Goal: Information Seeking & Learning: Learn about a topic

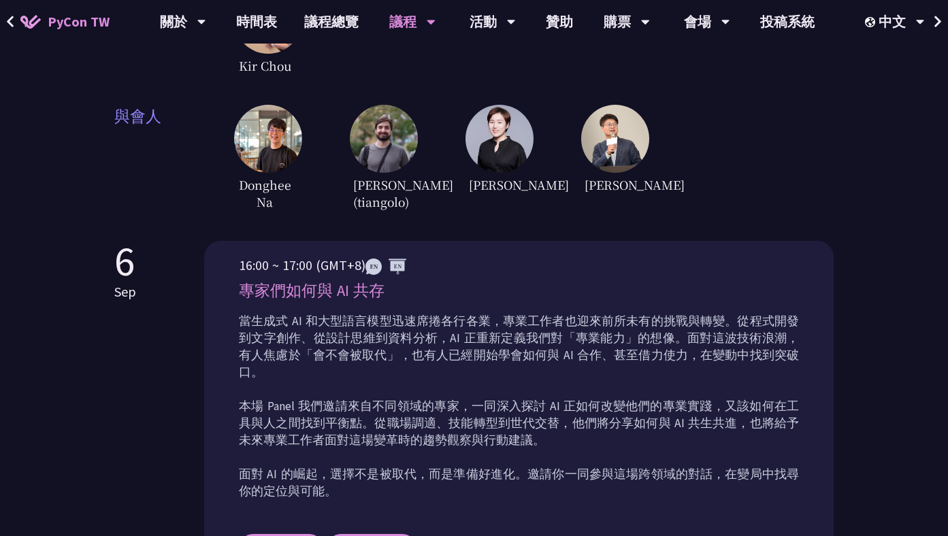
scroll to position [404, 0]
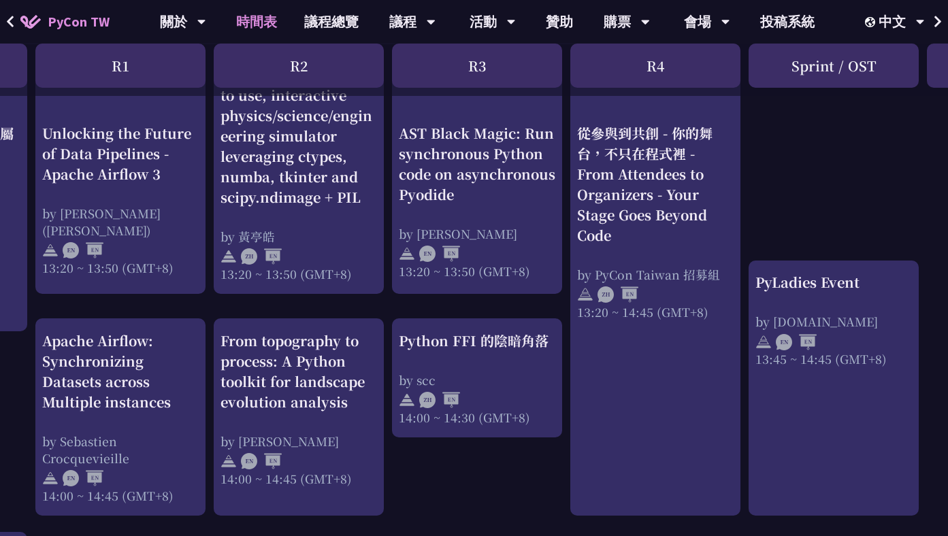
scroll to position [1204, 0]
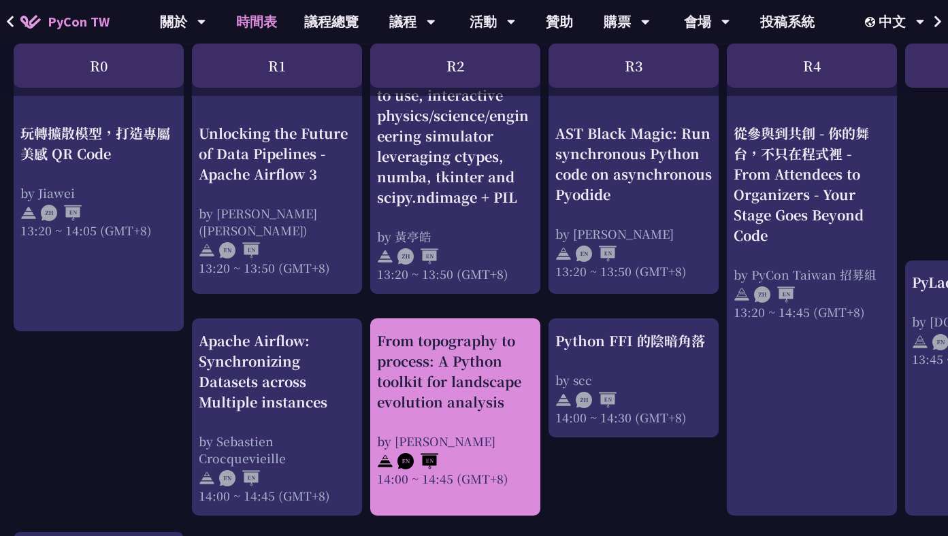
click at [487, 340] on div "From topography to process: A Python toolkit for landscape evolution analysis" at bounding box center [455, 372] width 156 height 82
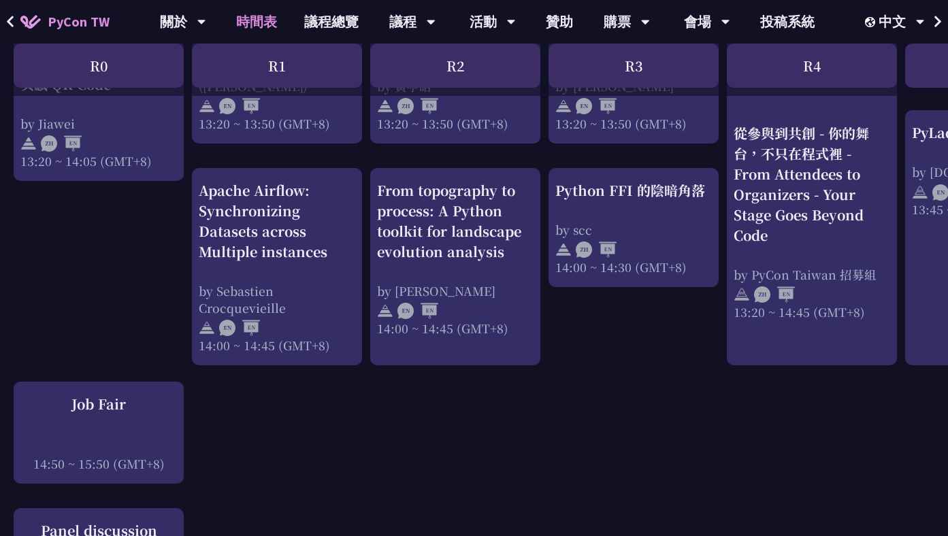
scroll to position [1354, 0]
click at [350, 476] on div "An Introduction to the GIL for Python Beginners: Disabling It in Python 3.13 an…" at bounding box center [722, 26] width 1445 height 2206
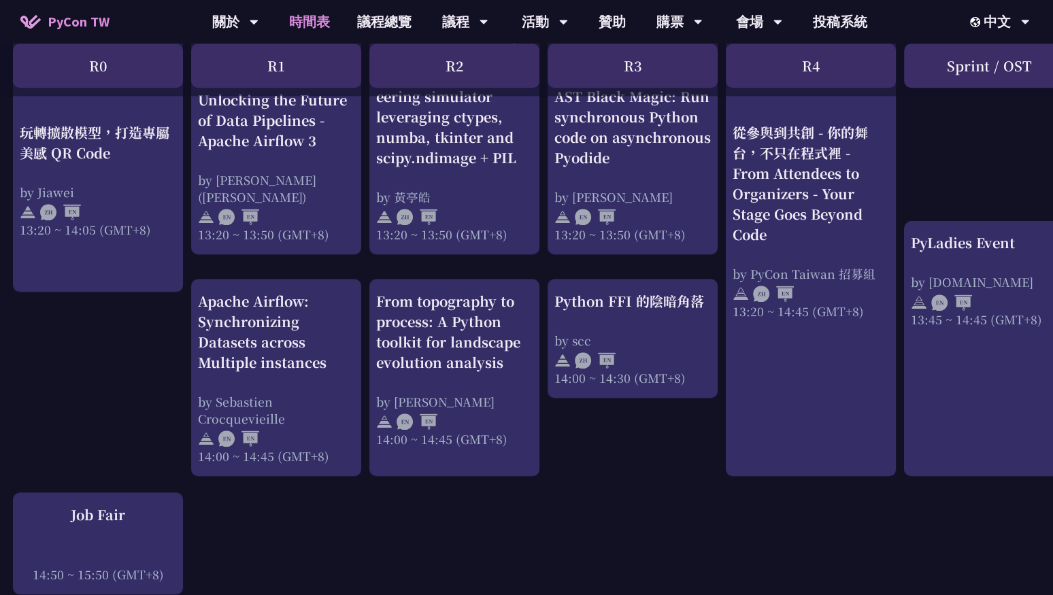
scroll to position [1239, 1]
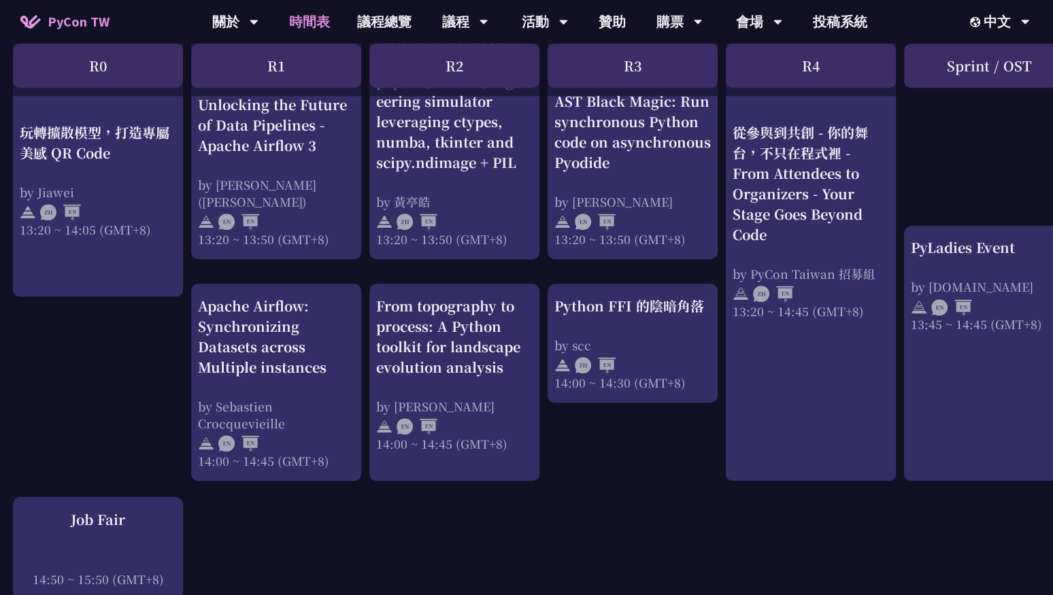
click at [648, 473] on div "An Introduction to the GIL for Python Beginners: Disabling It in Python 3.13 an…" at bounding box center [721, 141] width 1445 height 2206
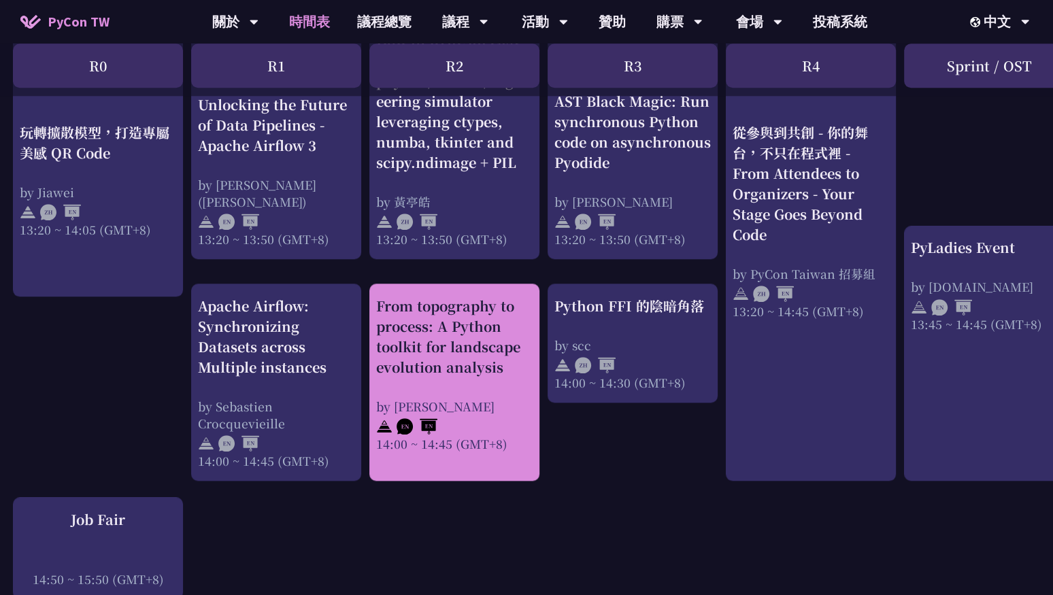
click at [497, 343] on div "From topography to process: A Python toolkit for landscape evolution analysis" at bounding box center [454, 337] width 156 height 82
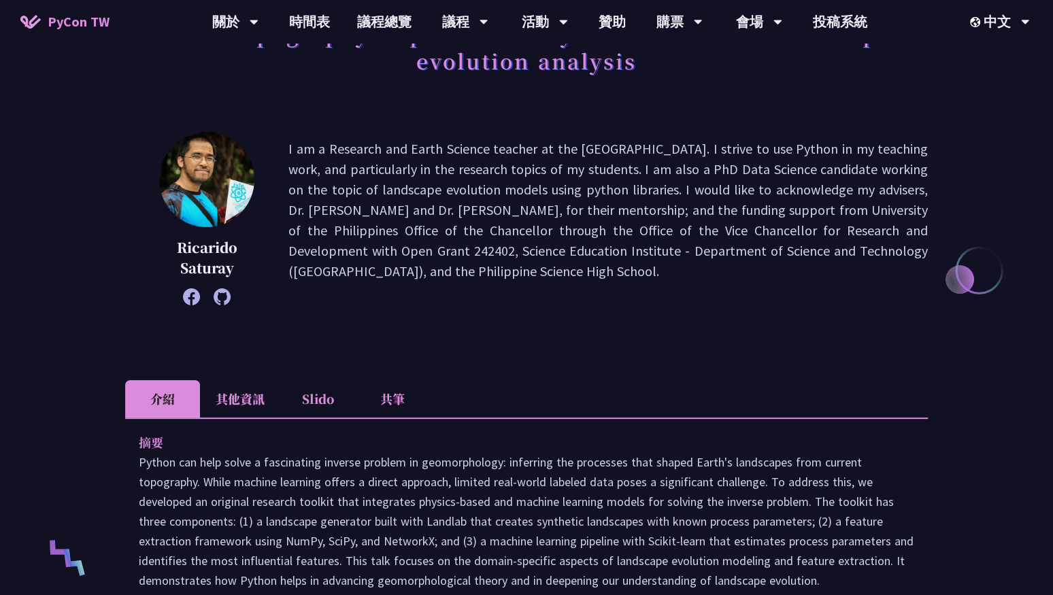
scroll to position [237, 0]
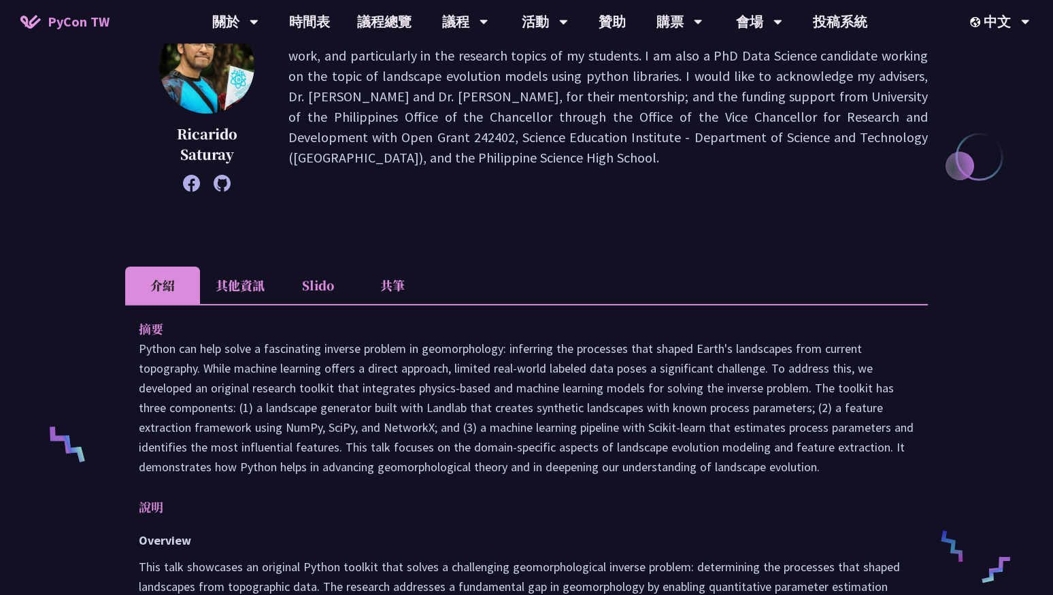
click at [394, 293] on li "共筆" at bounding box center [392, 285] width 75 height 37
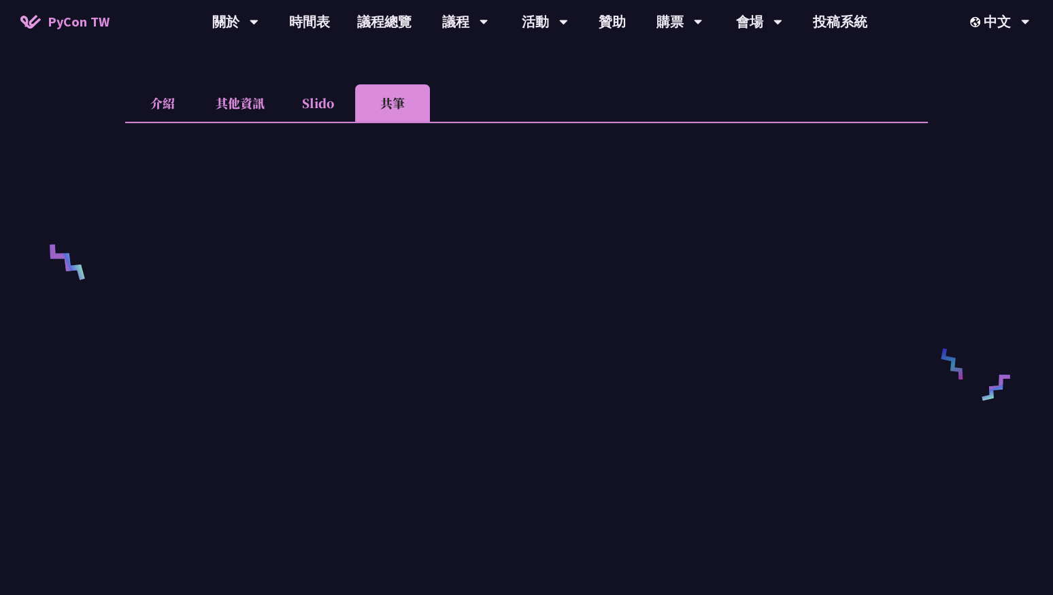
scroll to position [503, 0]
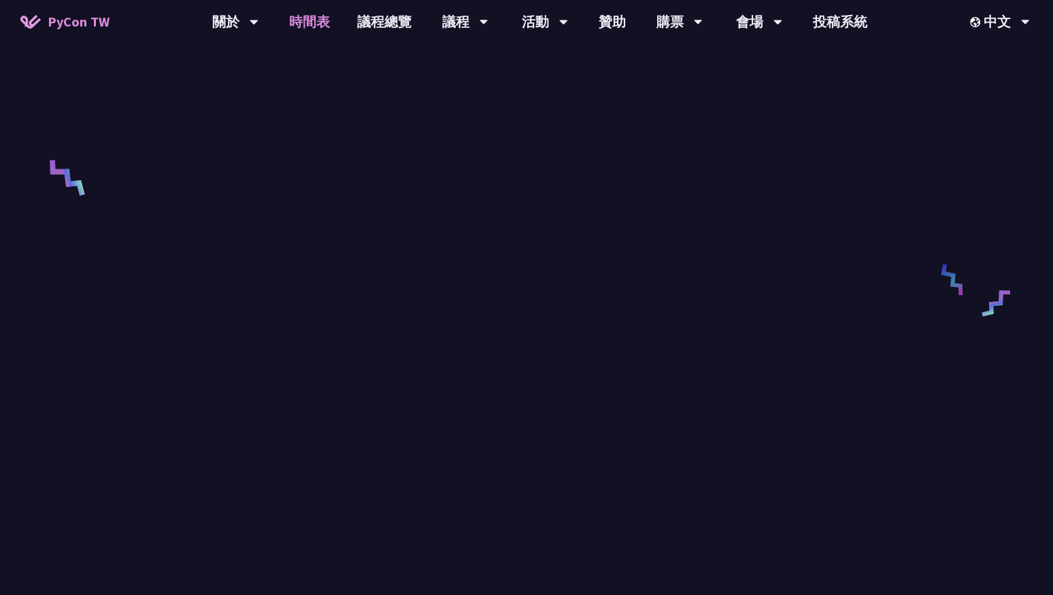
click at [309, 31] on link "時間表" at bounding box center [310, 22] width 68 height 44
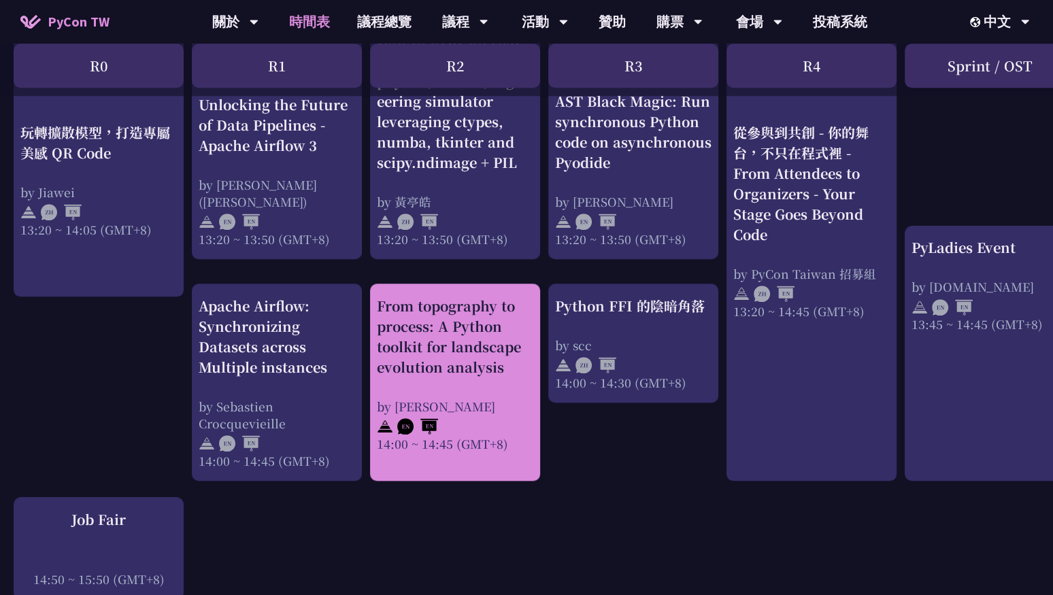
click at [465, 301] on div "From topography to process: A Python toolkit for landscape evolution analysis" at bounding box center [455, 337] width 156 height 82
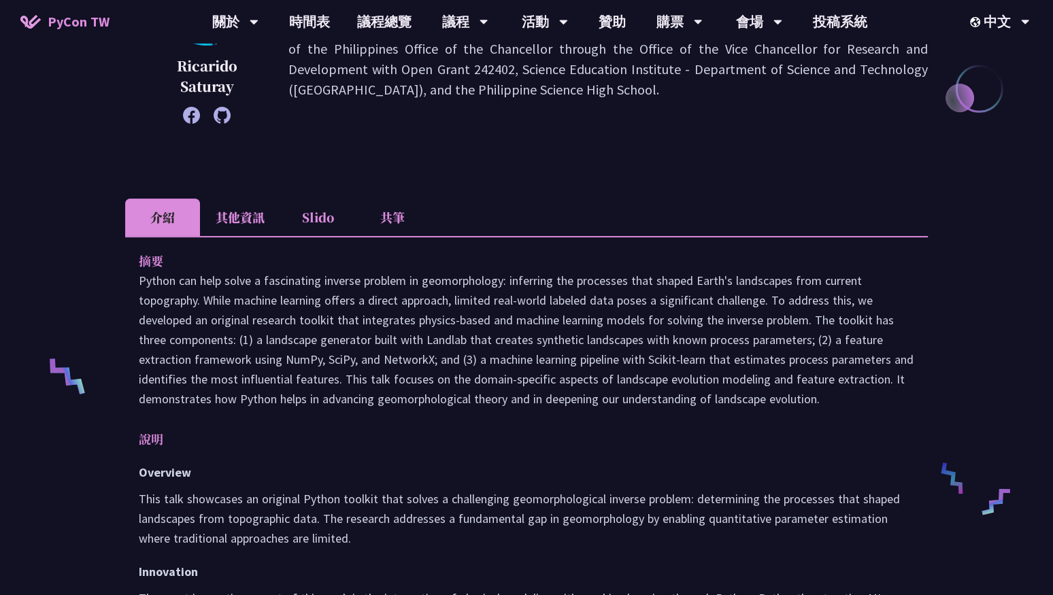
scroll to position [303, 0]
click at [235, 222] on li "其他資訊" at bounding box center [240, 218] width 80 height 37
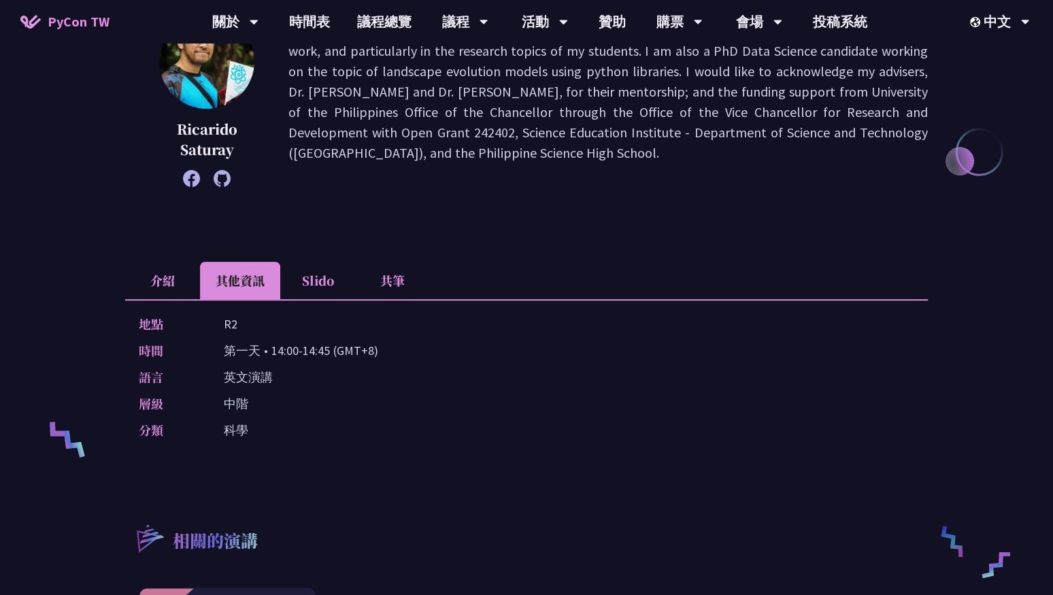
scroll to position [209, 0]
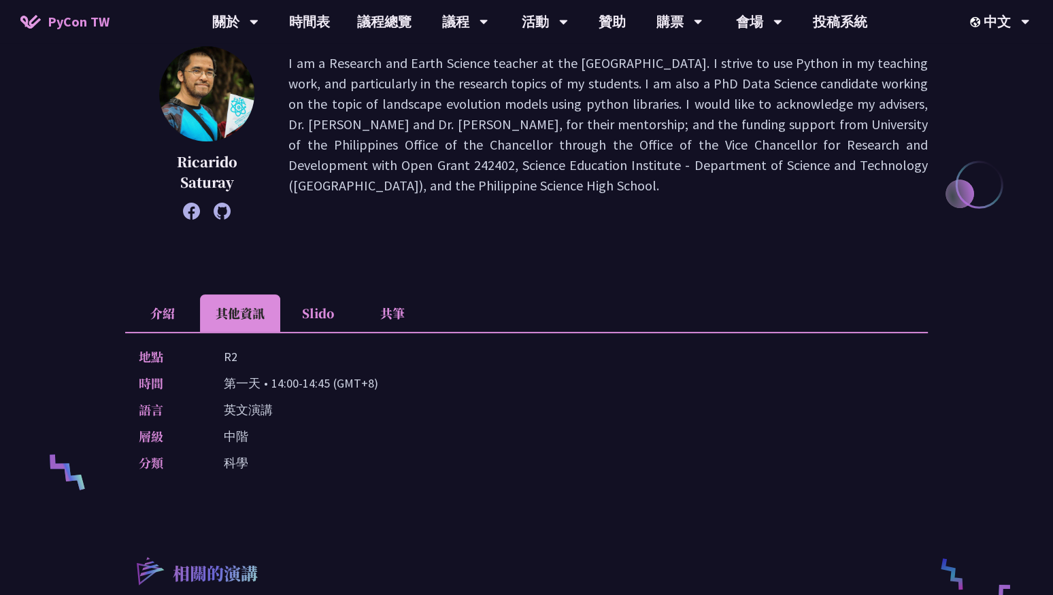
click at [332, 305] on li "Slido" at bounding box center [317, 313] width 75 height 37
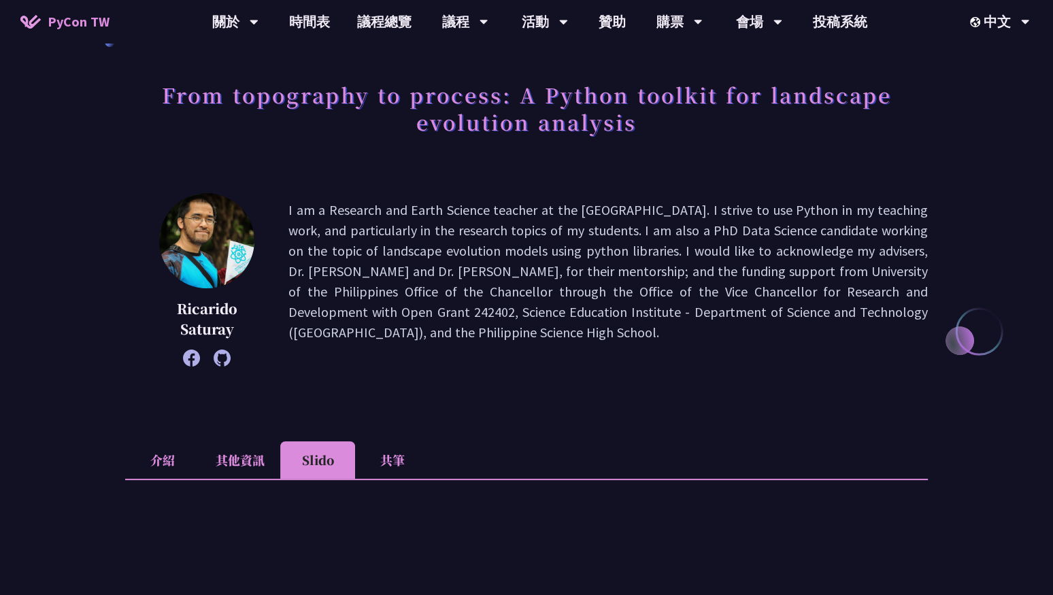
scroll to position [0, 0]
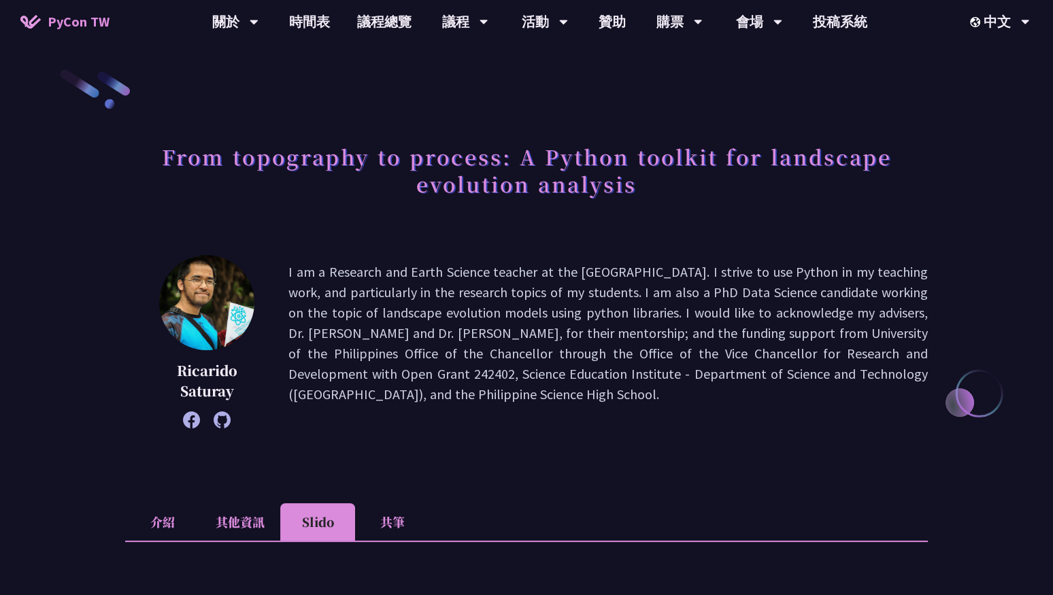
click at [165, 528] on li "介紹" at bounding box center [162, 521] width 75 height 37
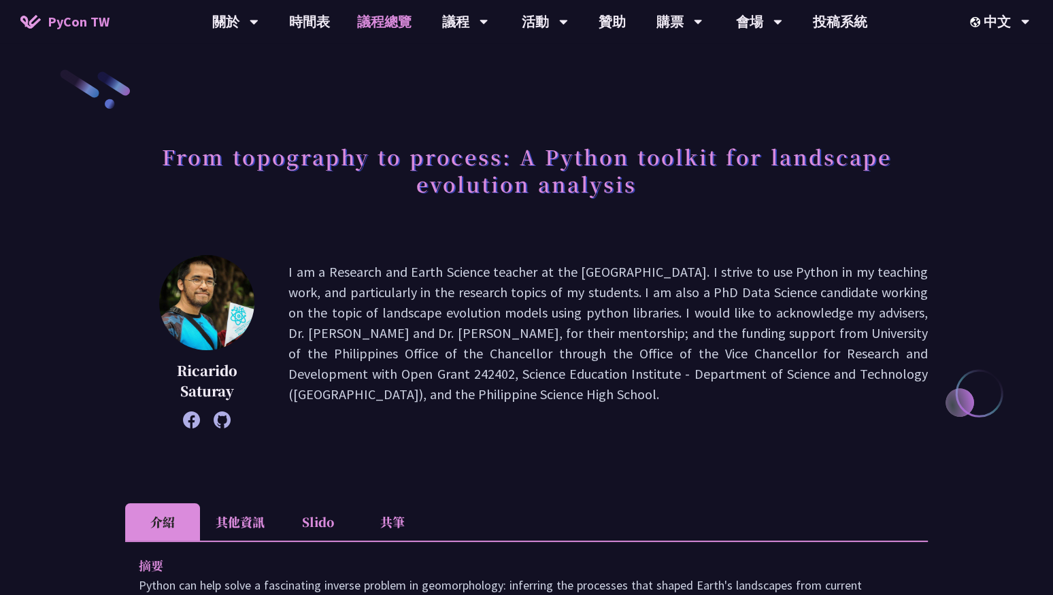
click at [382, 31] on link "議程總覽" at bounding box center [385, 22] width 82 height 44
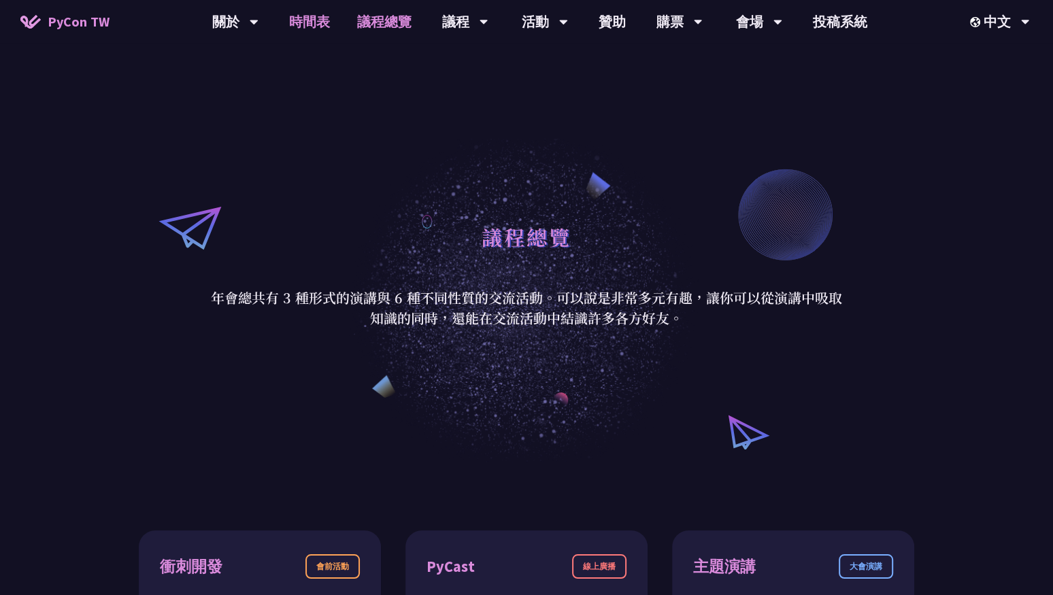
click at [315, 16] on link "時間表" at bounding box center [310, 22] width 68 height 44
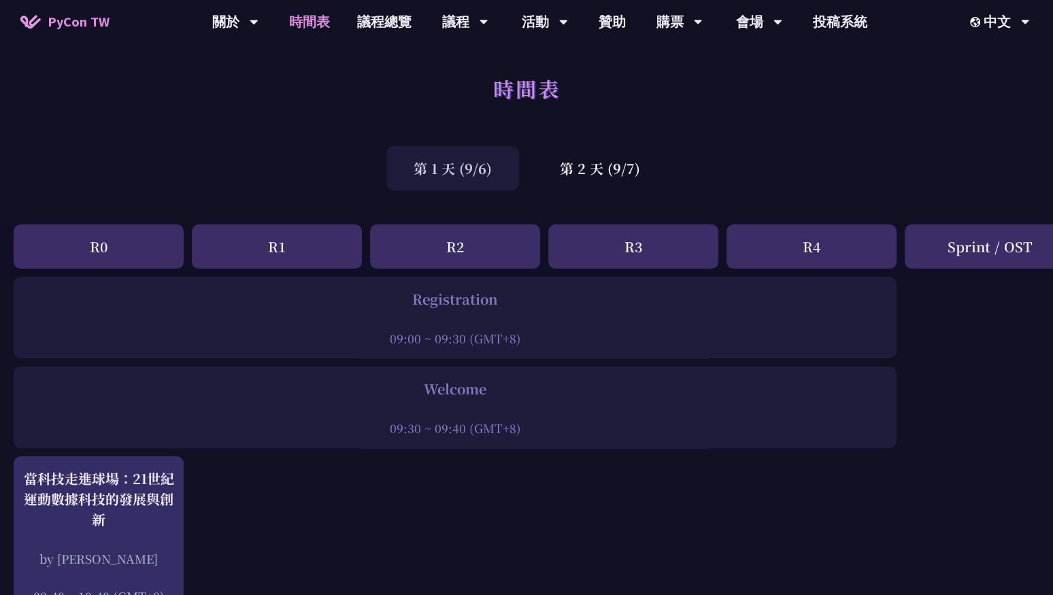
scroll to position [1239, 0]
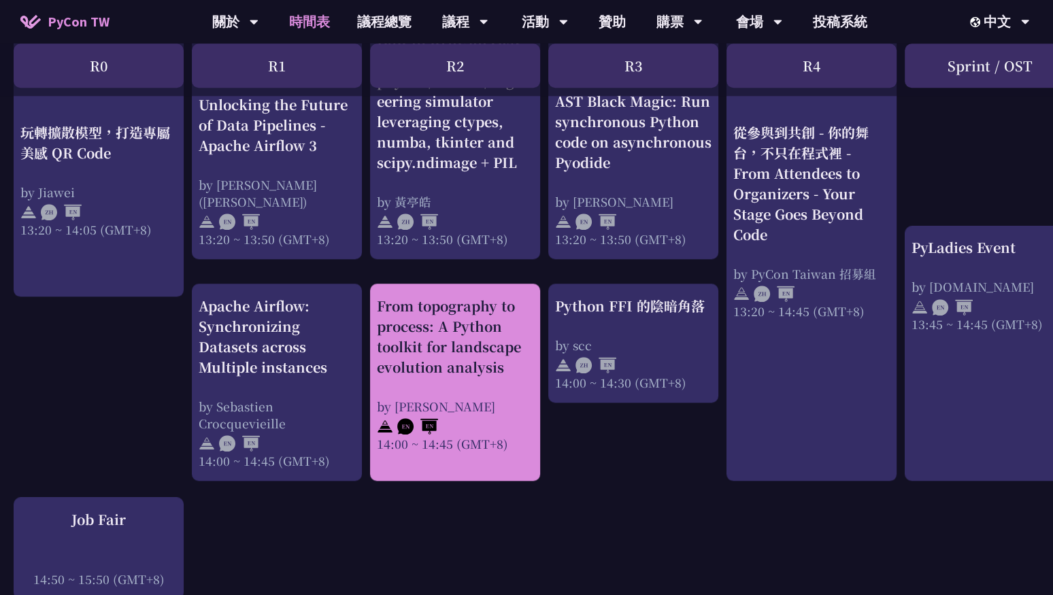
click at [403, 418] on img at bounding box center [417, 426] width 41 height 16
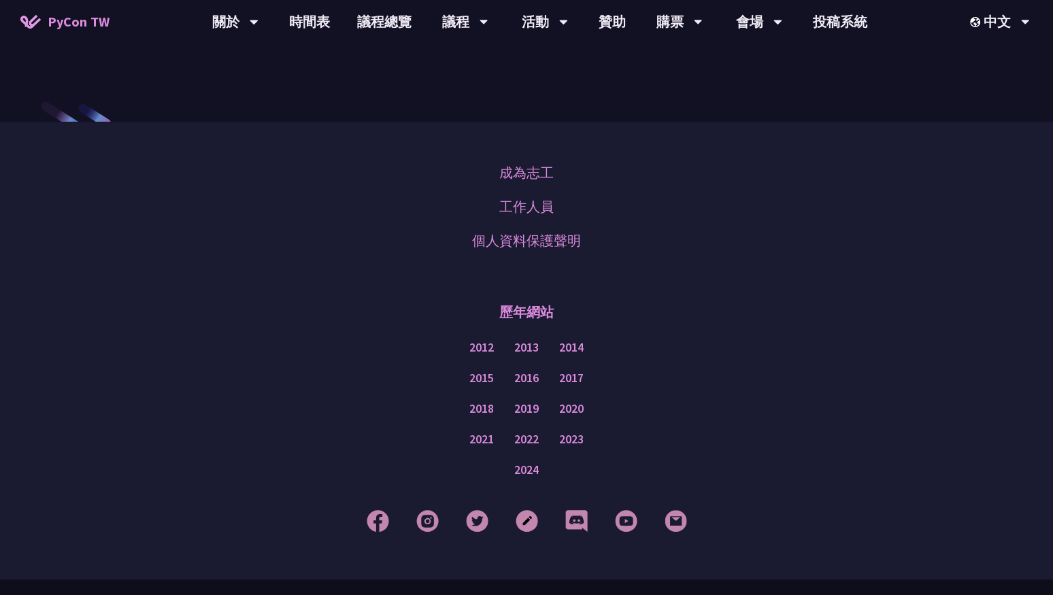
scroll to position [1749, 0]
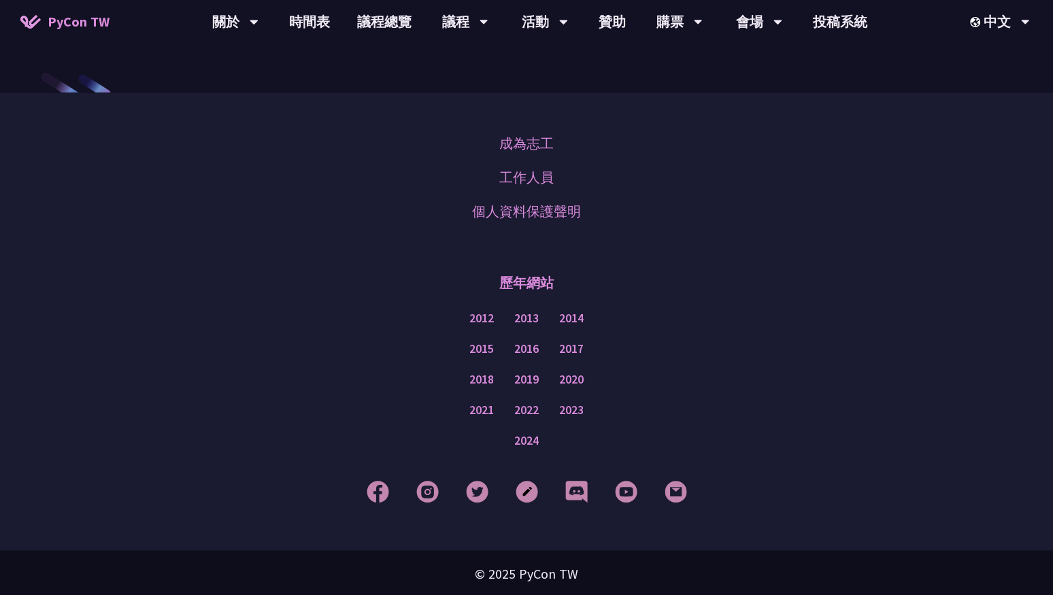
click at [431, 389] on div "2018 2019 2020" at bounding box center [526, 380] width 985 height 31
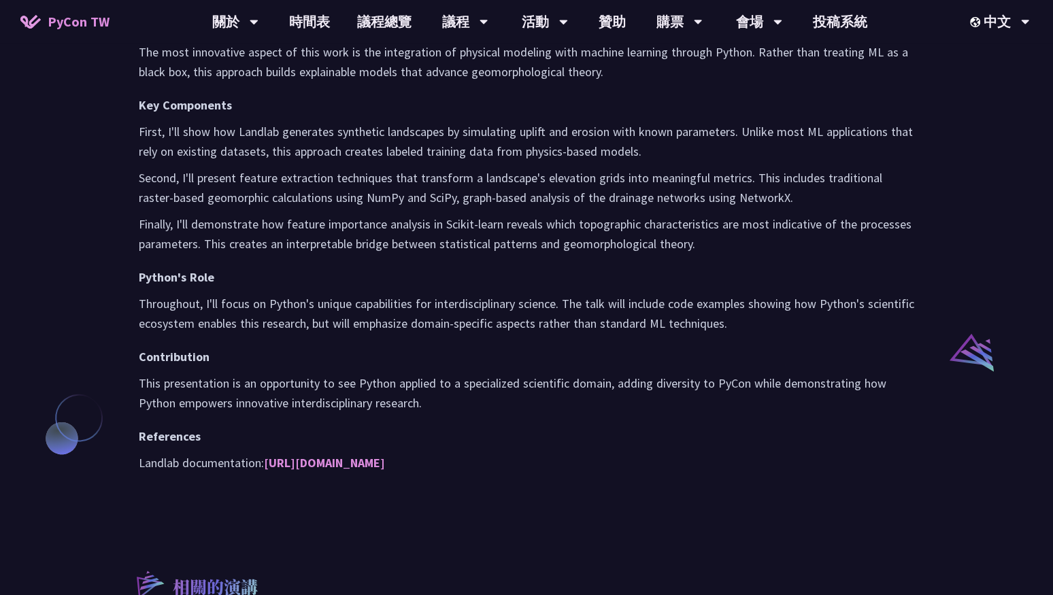
scroll to position [893, 0]
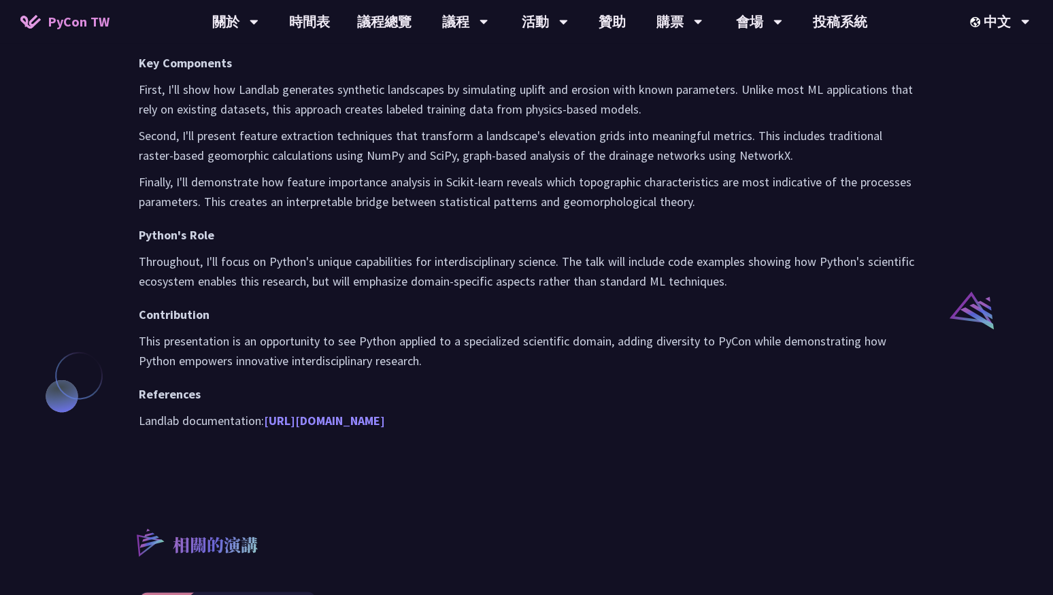
click at [374, 420] on link "[URL][DOMAIN_NAME]" at bounding box center [324, 421] width 121 height 16
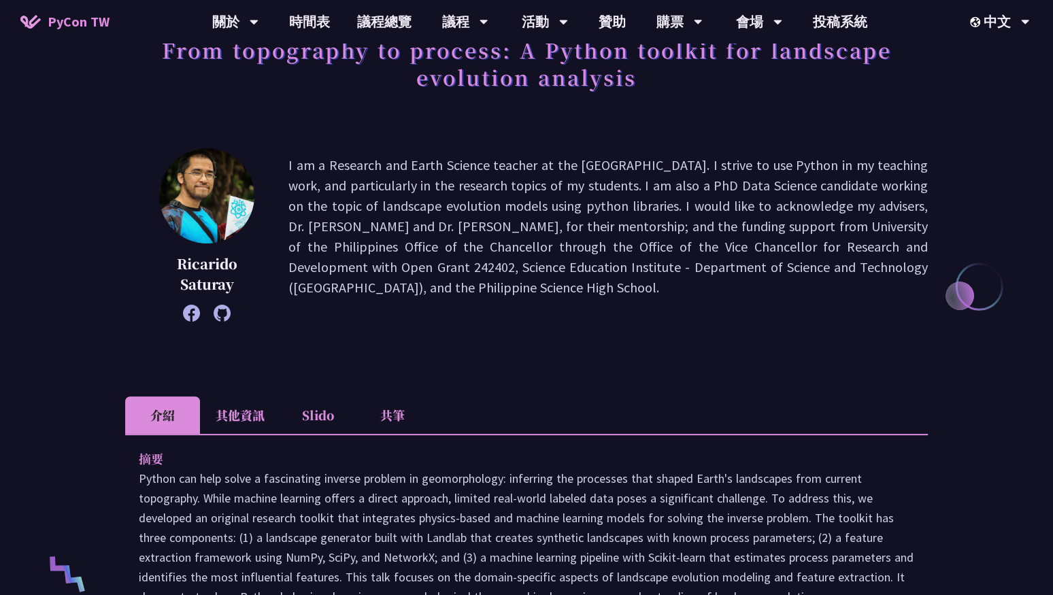
scroll to position [106, 0]
click at [219, 319] on icon at bounding box center [222, 313] width 17 height 17
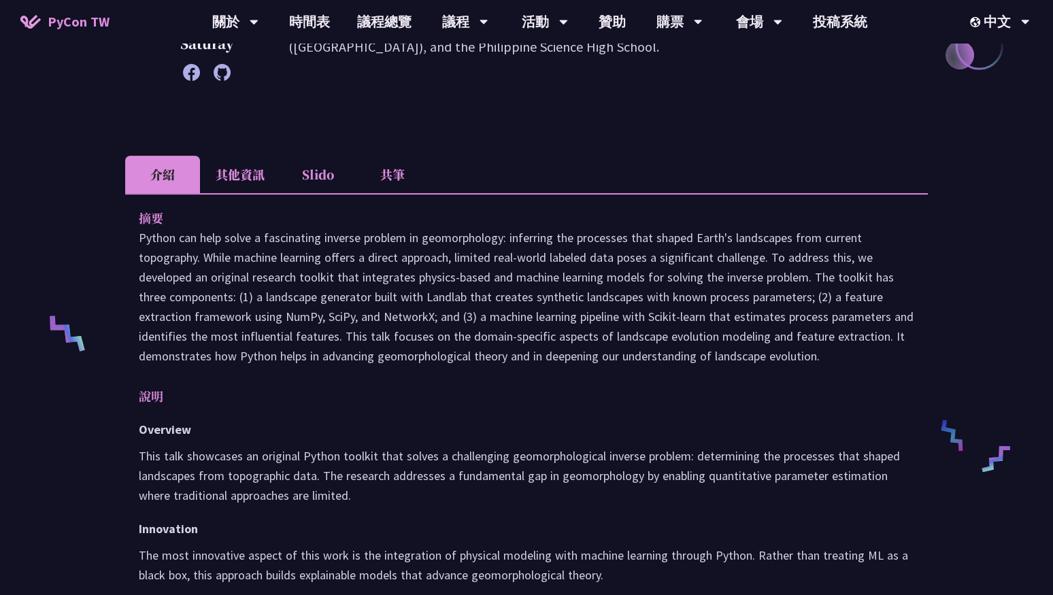
scroll to position [352, 0]
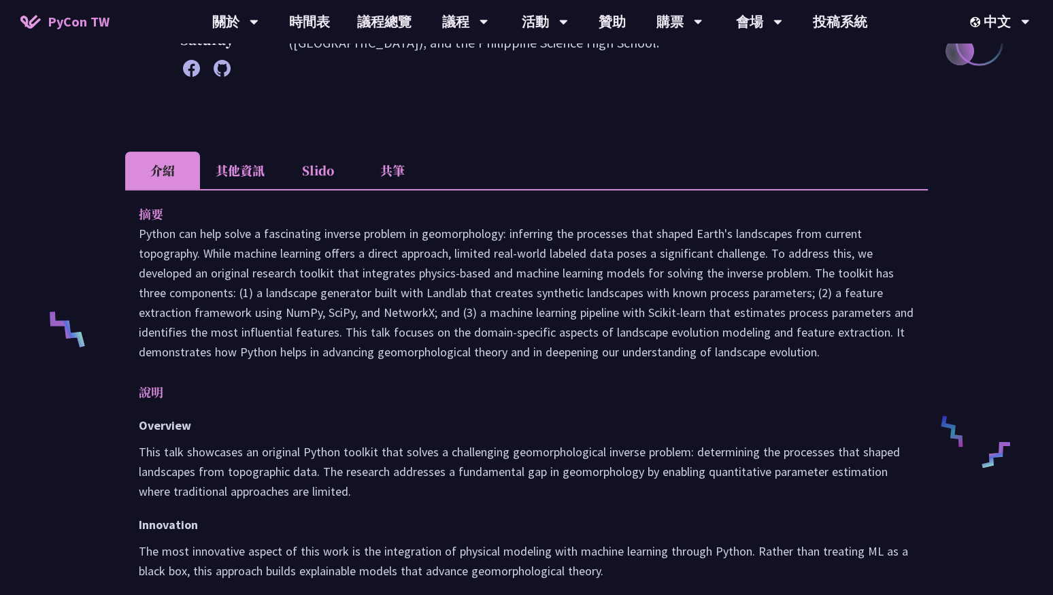
click at [267, 169] on li "其他資訊" at bounding box center [240, 170] width 80 height 37
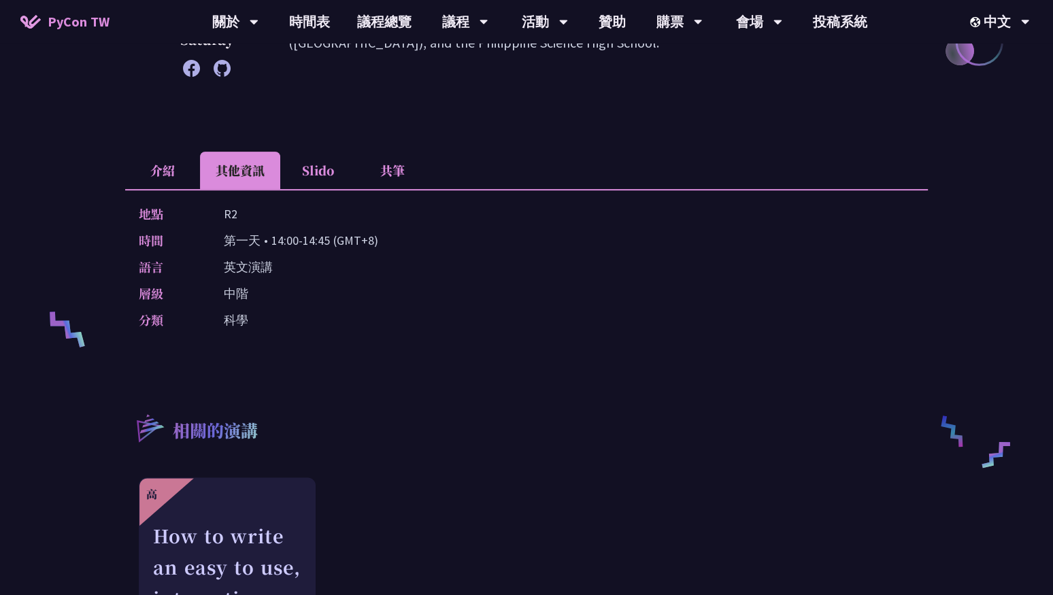
click at [312, 165] on li "Slido" at bounding box center [317, 170] width 75 height 37
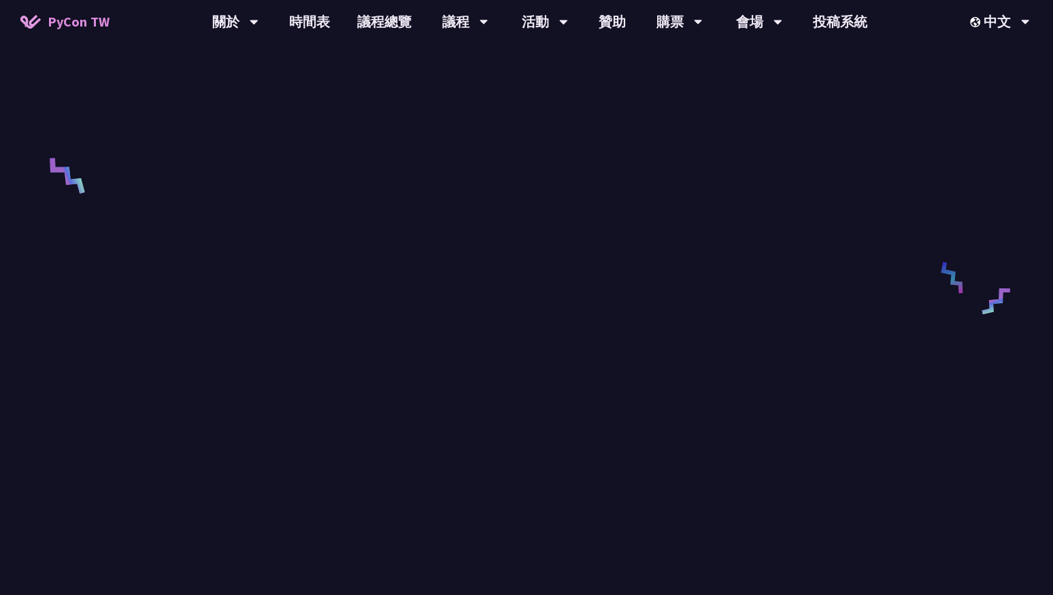
scroll to position [502, 0]
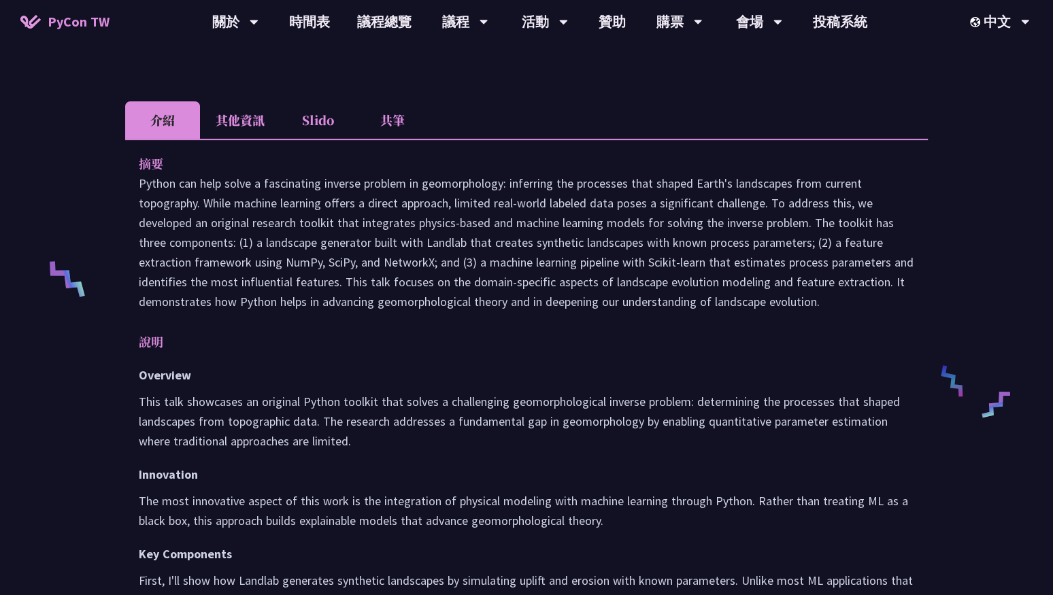
scroll to position [282, 0]
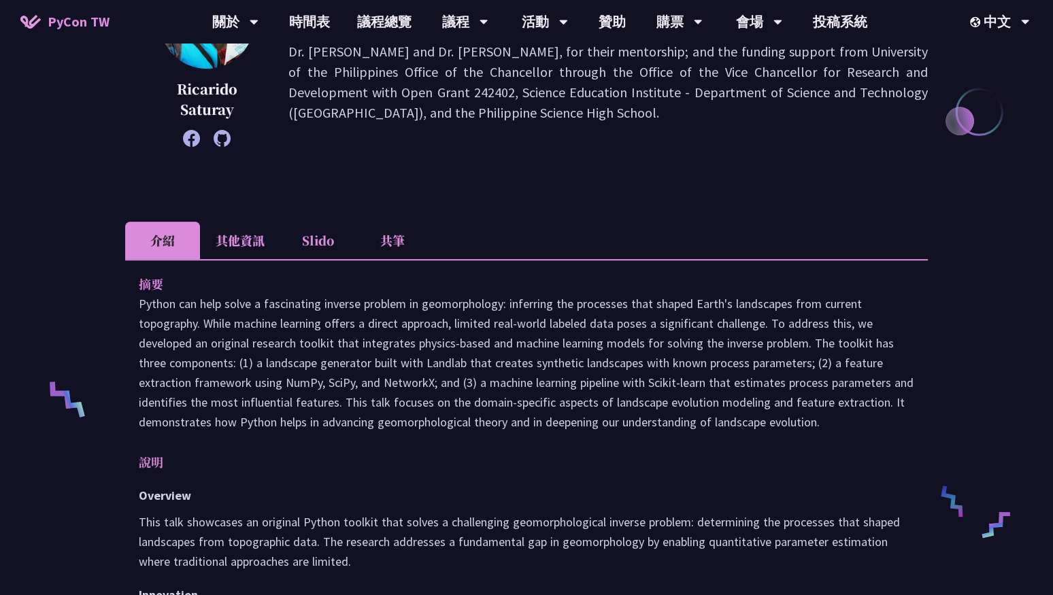
click at [322, 233] on li "Slido" at bounding box center [317, 240] width 75 height 37
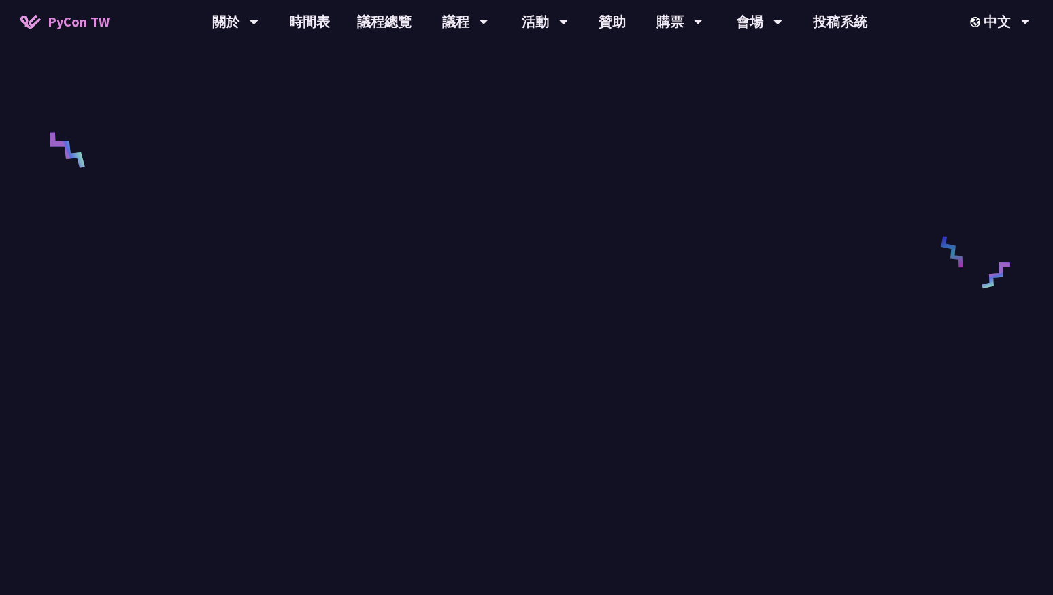
scroll to position [537, 0]
